Goal: Information Seeking & Learning: Learn about a topic

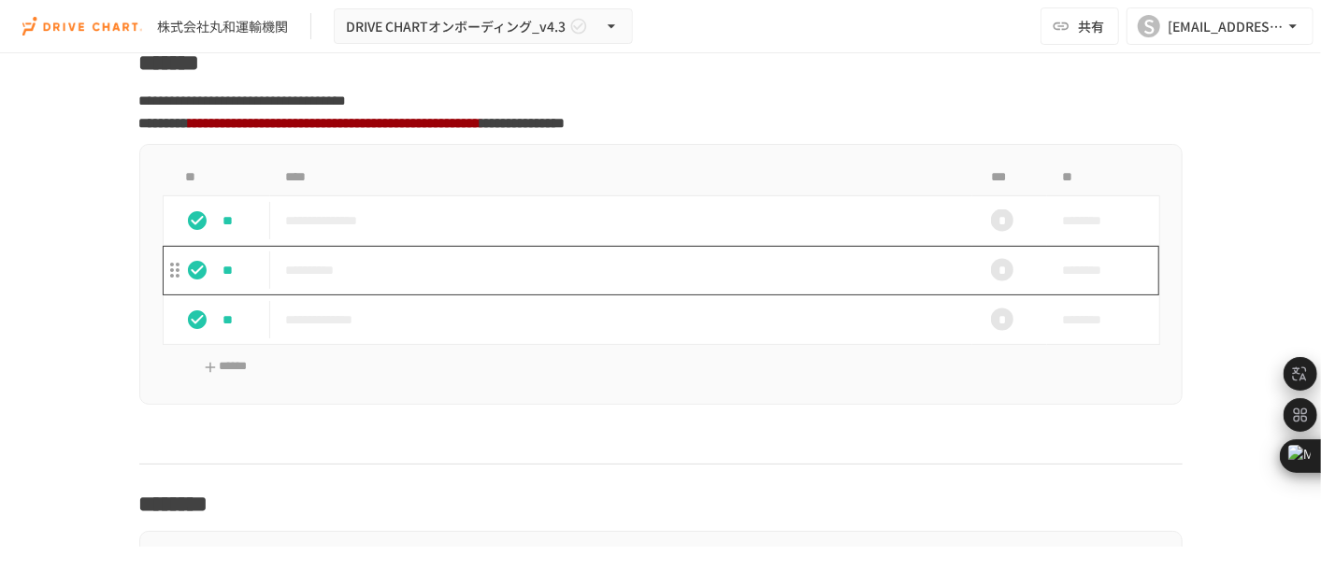
scroll to position [1765, 0]
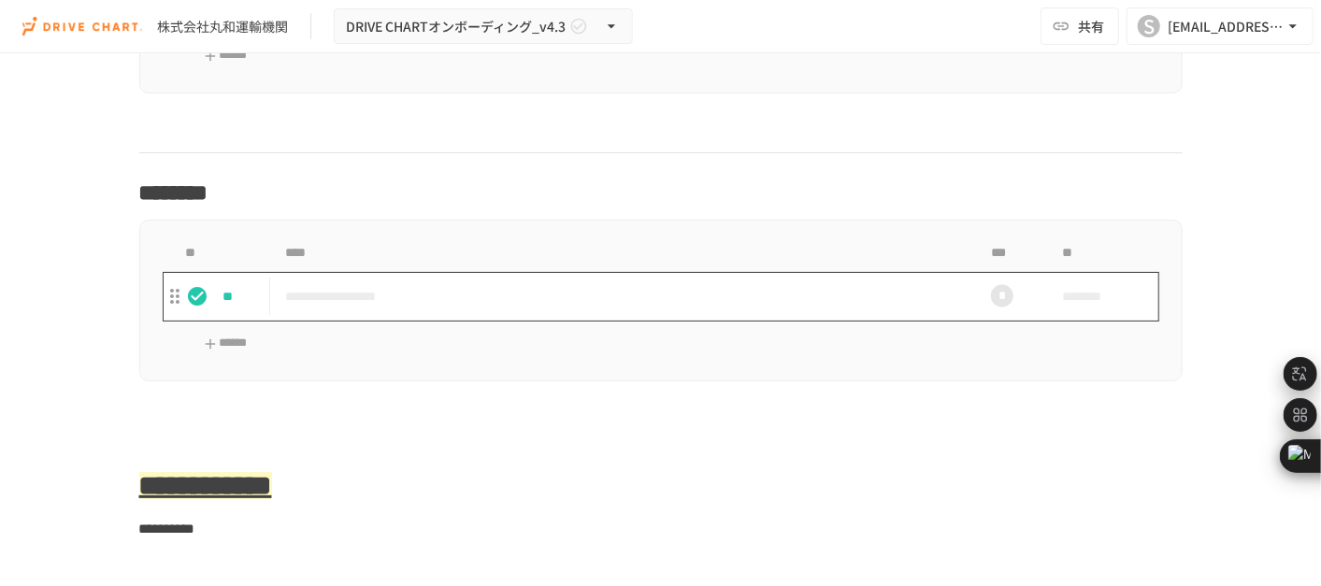
click at [507, 304] on td "**********" at bounding box center [621, 297] width 702 height 50
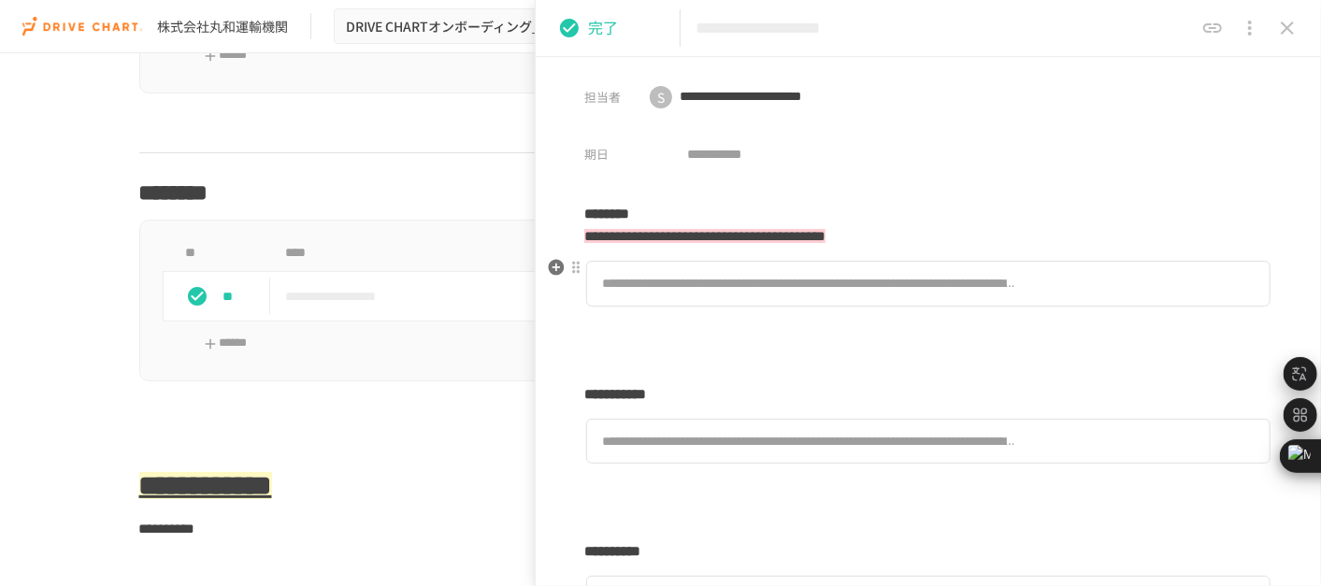
click at [831, 282] on div "**********" at bounding box center [809, 283] width 414 height 21
click at [324, 409] on p at bounding box center [660, 421] width 1043 height 24
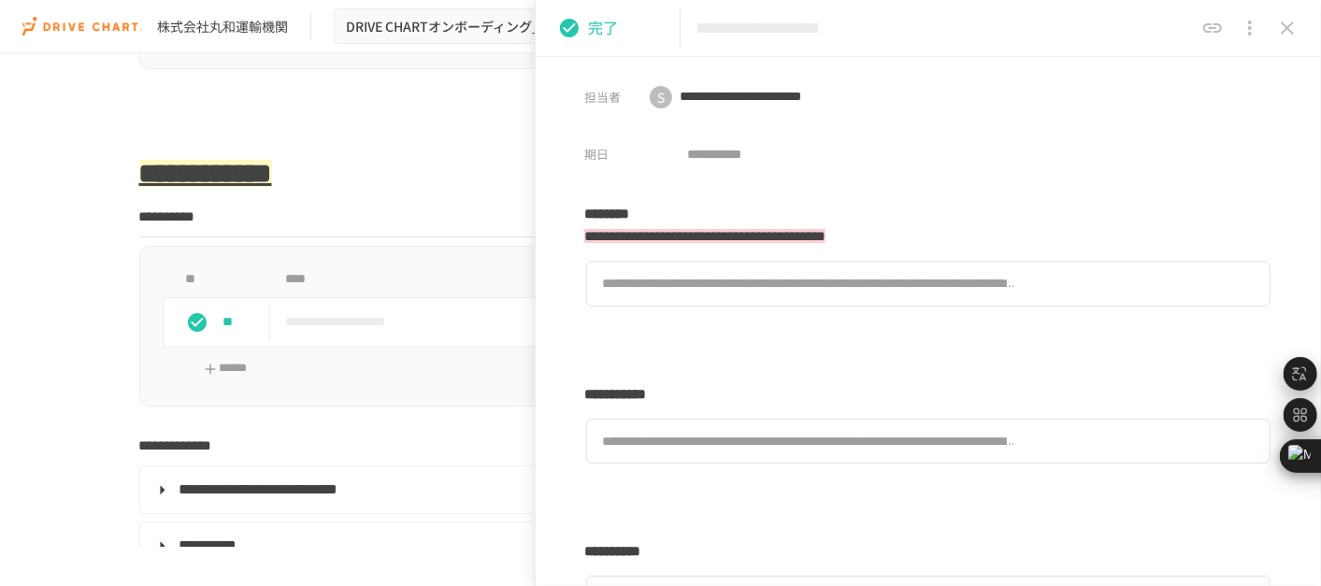
click at [1288, 28] on icon "close drawer" at bounding box center [1287, 28] width 13 height 13
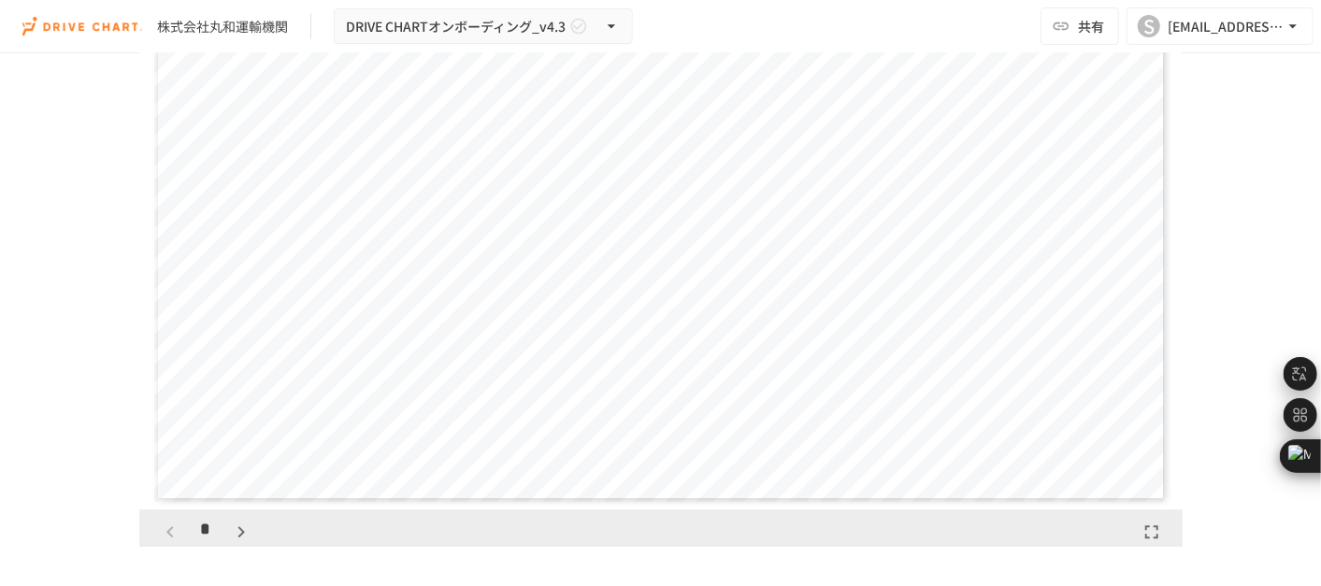
scroll to position [3013, 0]
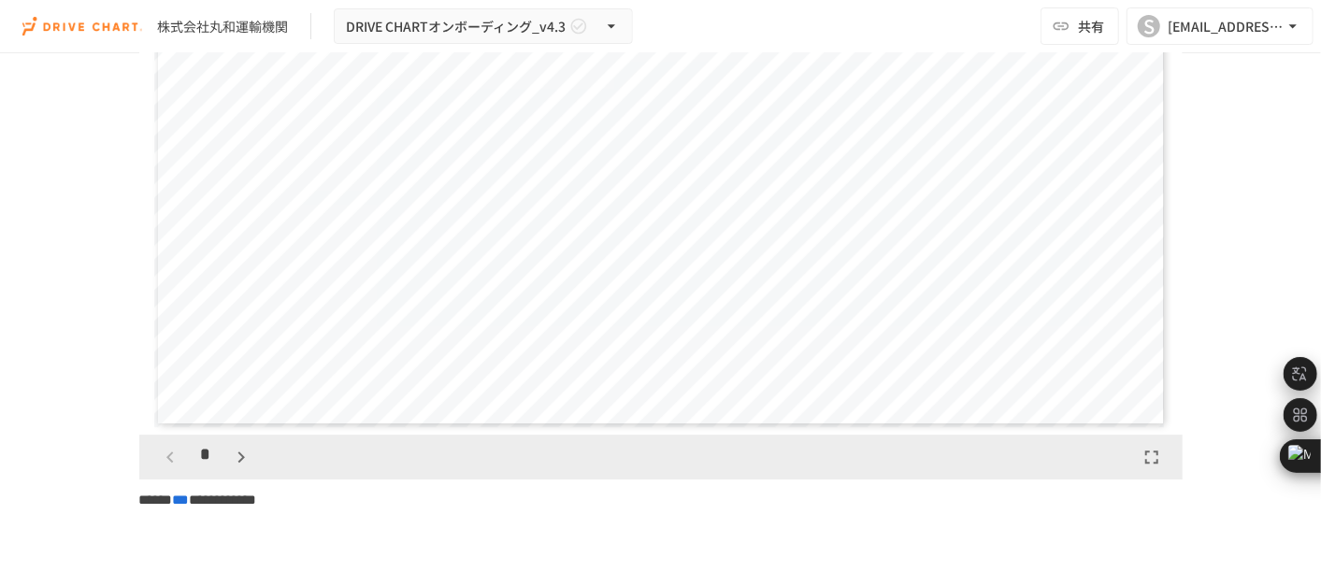
click at [235, 456] on icon "button" at bounding box center [241, 457] width 22 height 22
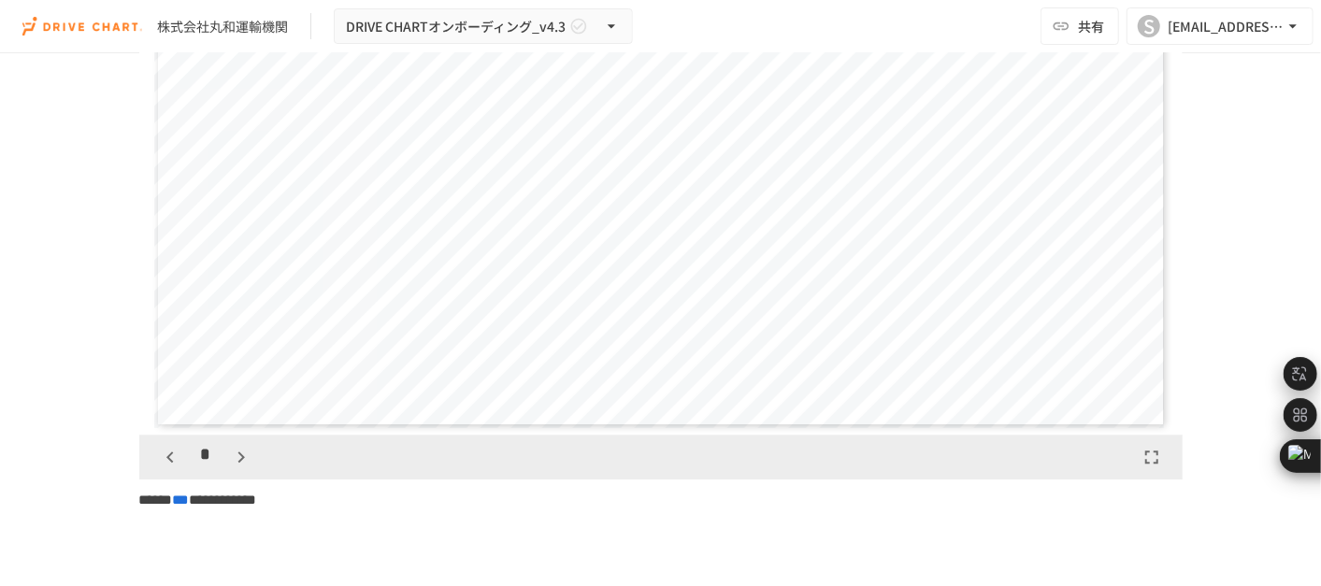
click at [235, 456] on icon "button" at bounding box center [241, 457] width 22 height 22
click at [240, 456] on icon "button" at bounding box center [251, 457] width 22 height 22
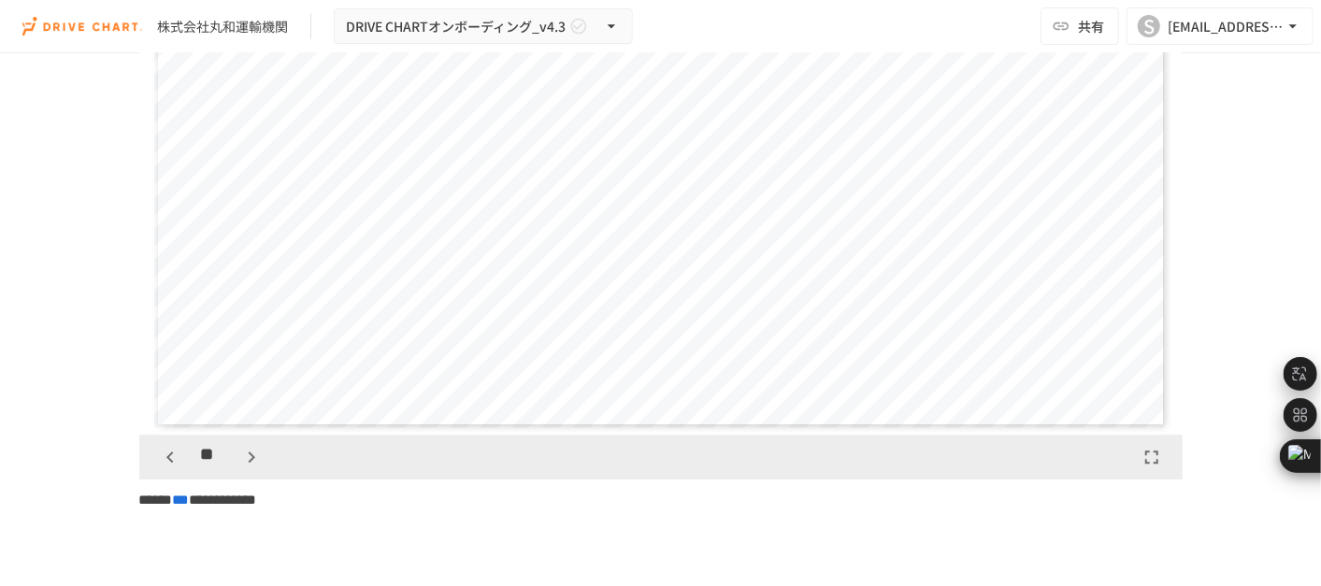
click at [240, 456] on icon "button" at bounding box center [251, 457] width 22 height 22
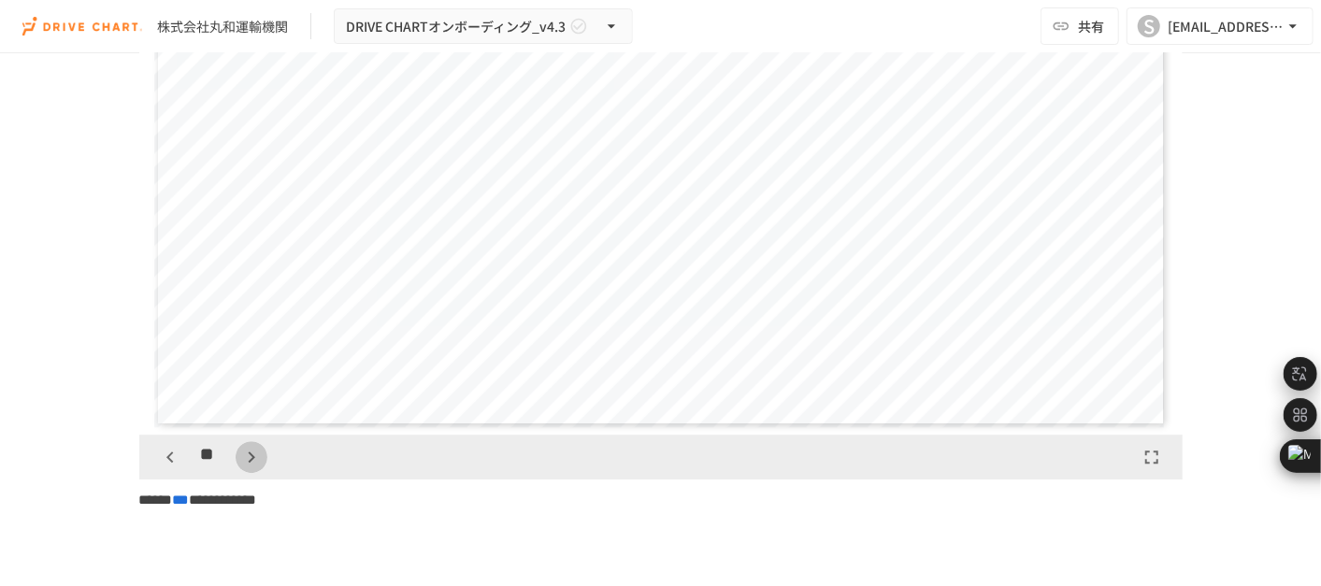
click at [240, 456] on icon "button" at bounding box center [251, 457] width 22 height 22
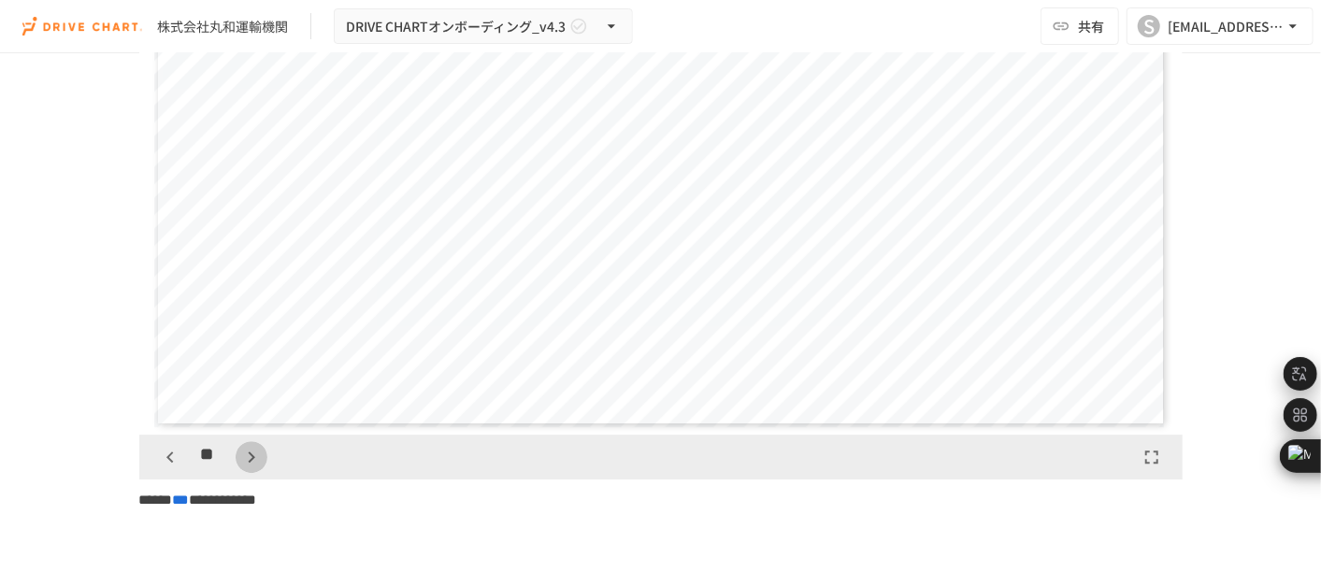
click at [240, 456] on icon "button" at bounding box center [251, 457] width 22 height 22
